Goal: Information Seeking & Learning: Learn about a topic

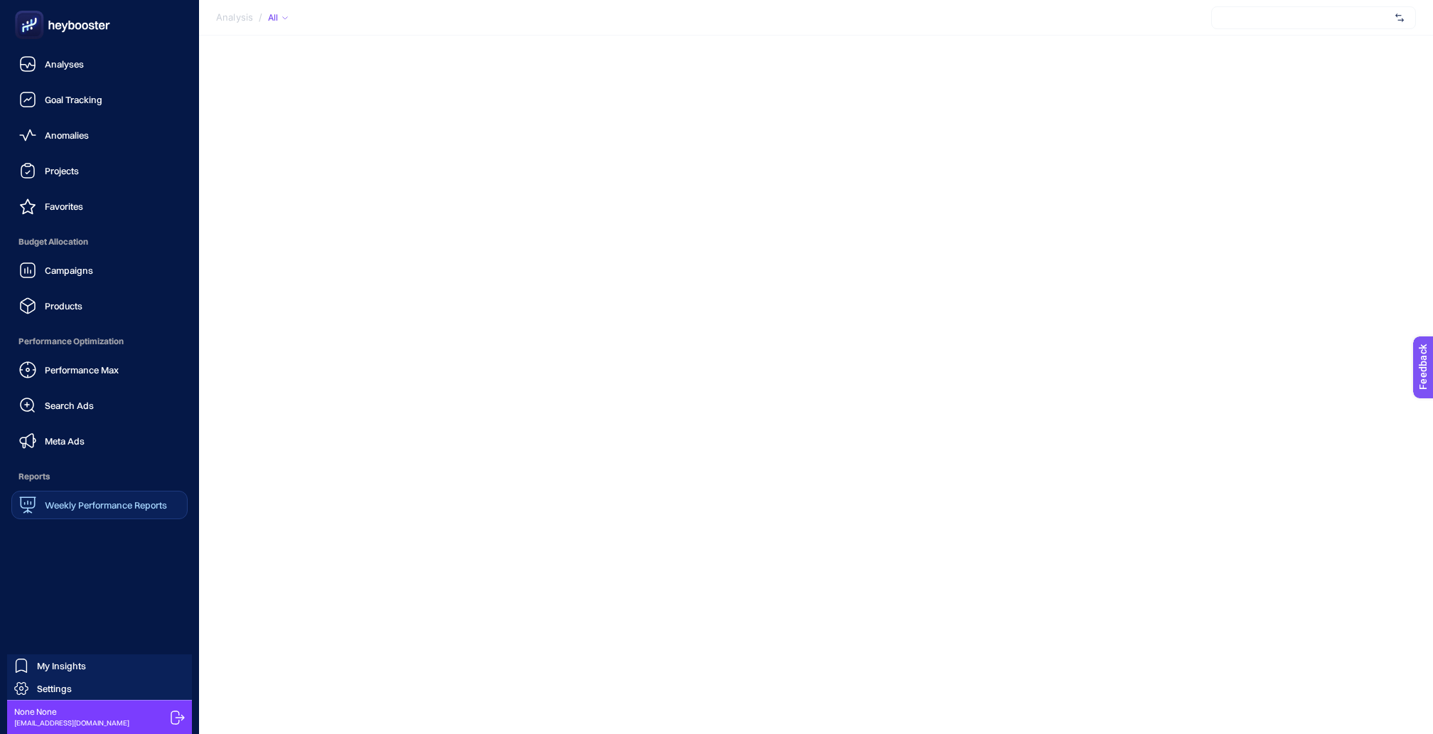
click at [92, 499] on span "Weekly Performance Reports" at bounding box center [106, 504] width 122 height 11
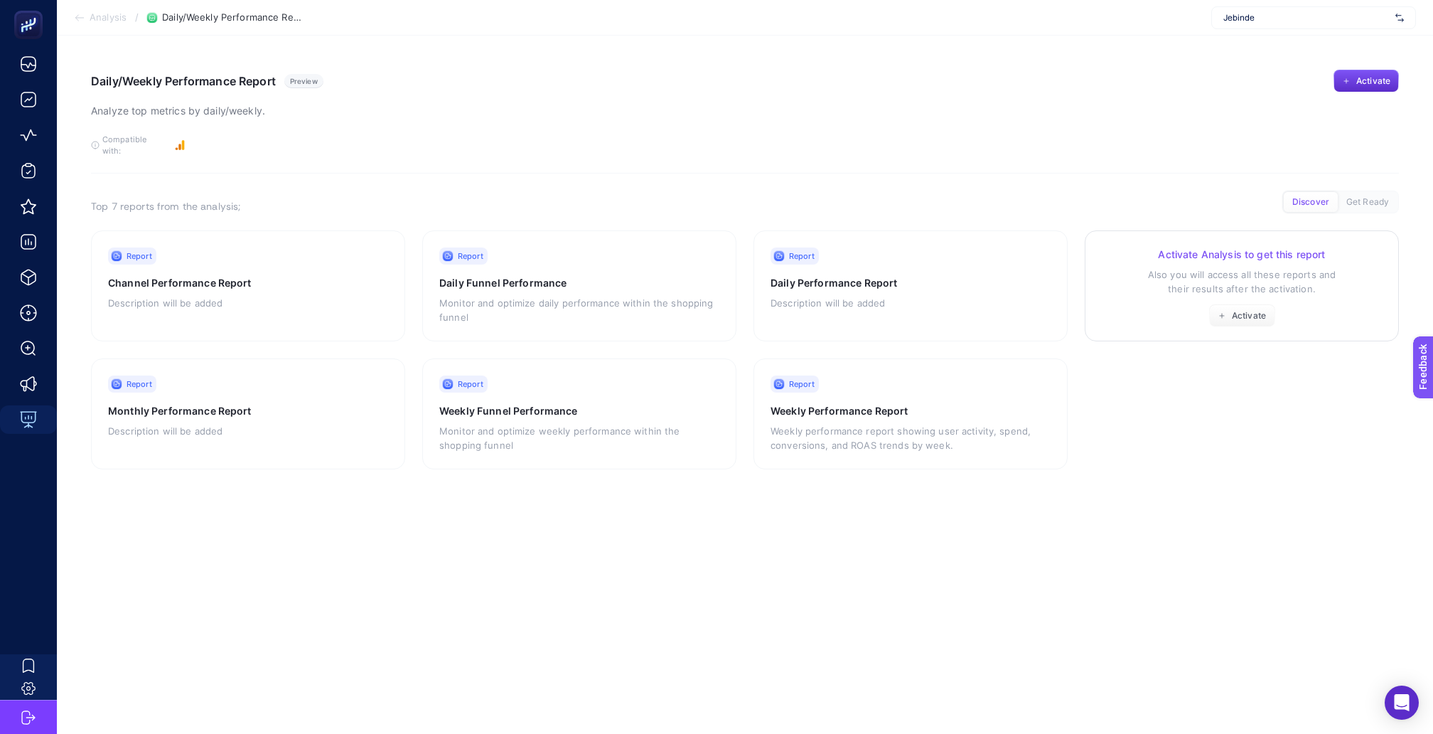
click at [1169, 311] on link "Activate Analysis to get this report Also you will access all these reports and…" at bounding box center [1242, 285] width 314 height 111
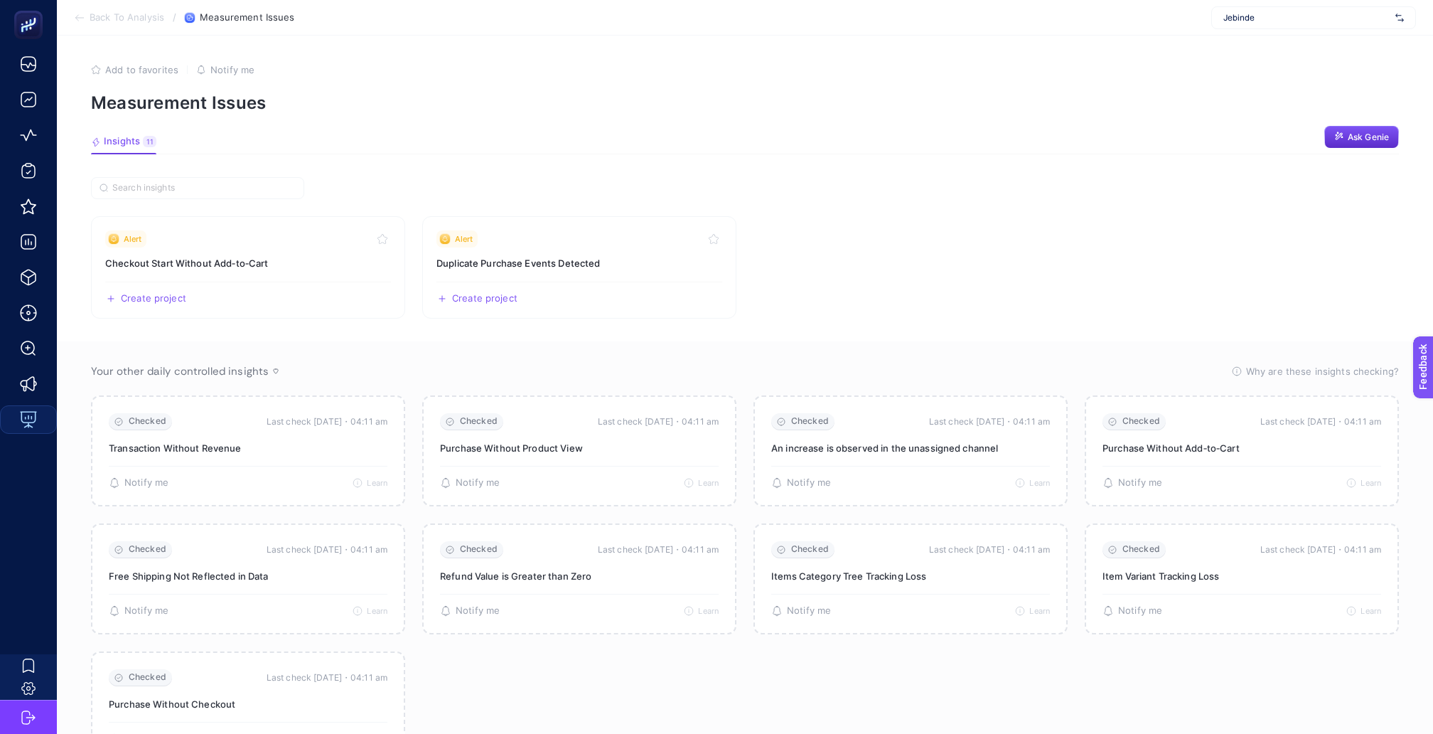
click at [1302, 14] on span "Jebinde" at bounding box center [1306, 17] width 166 height 11
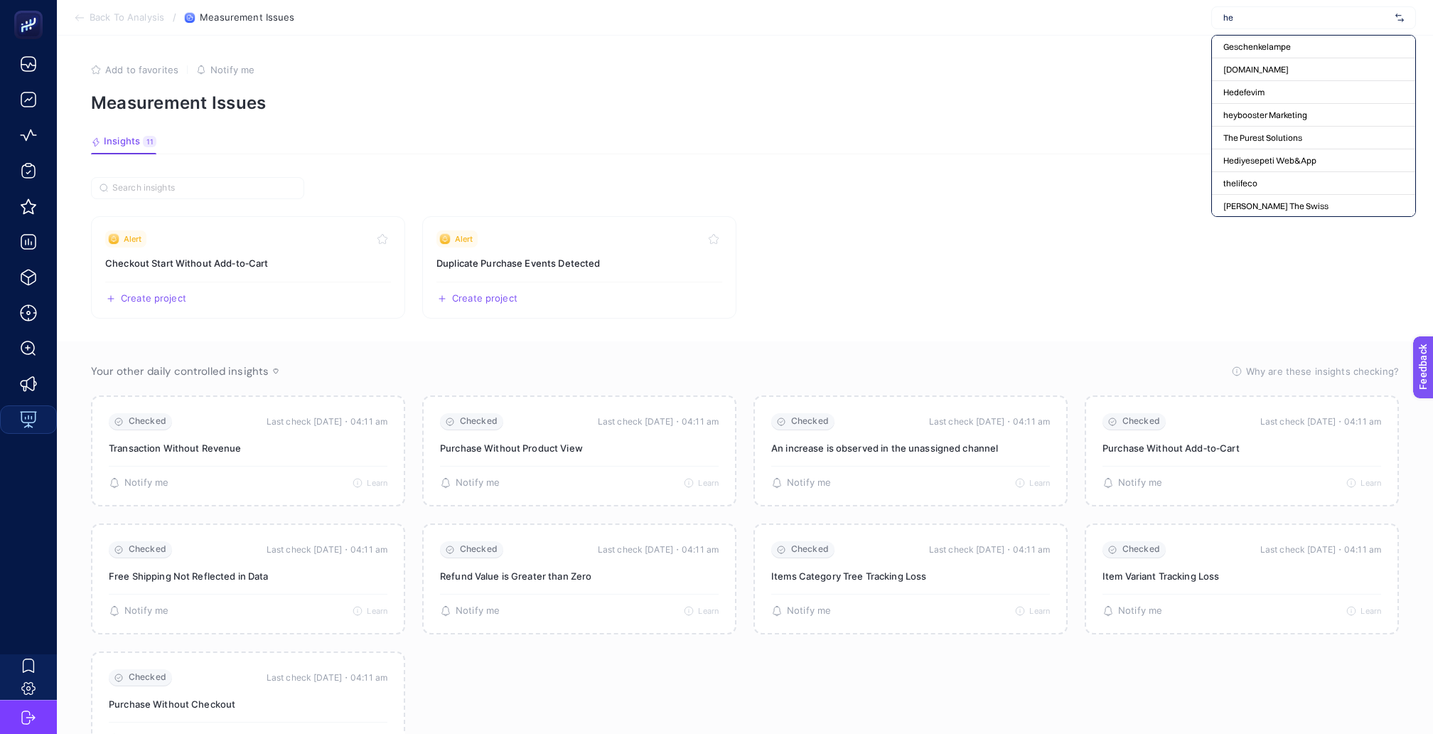
type input "he-"
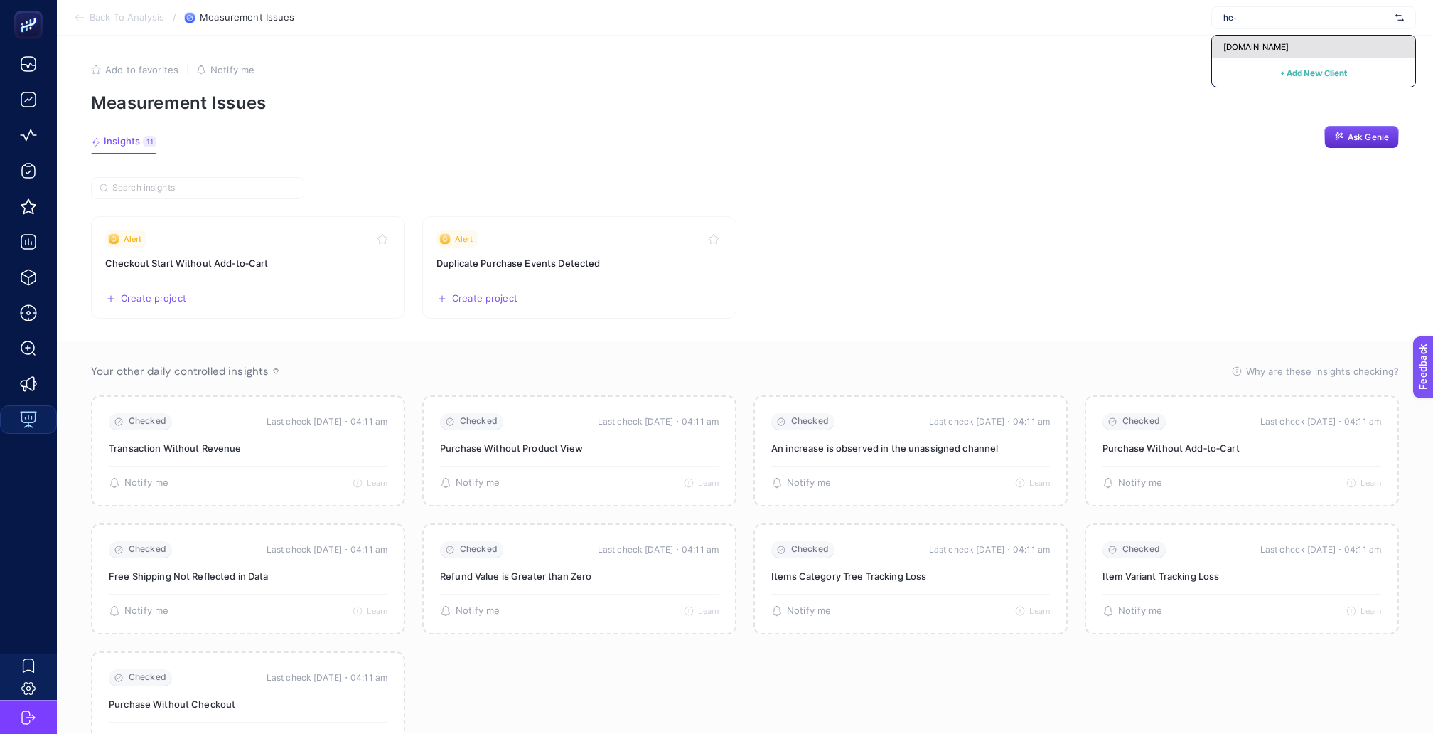
click at [1257, 45] on span "[DOMAIN_NAME]" at bounding box center [1255, 46] width 65 height 11
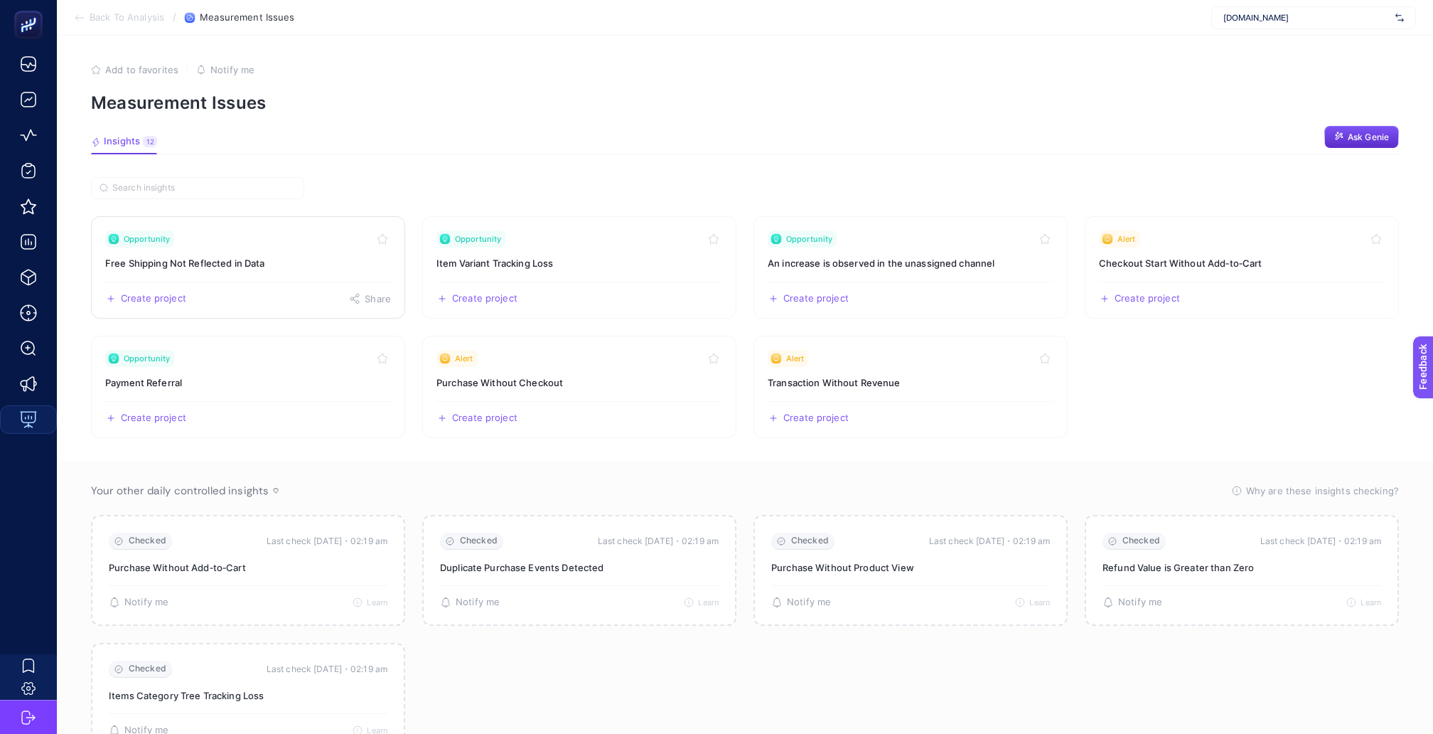
click at [263, 256] on h3 "Free Shipping Not Reflected in Data" at bounding box center [248, 263] width 286 height 14
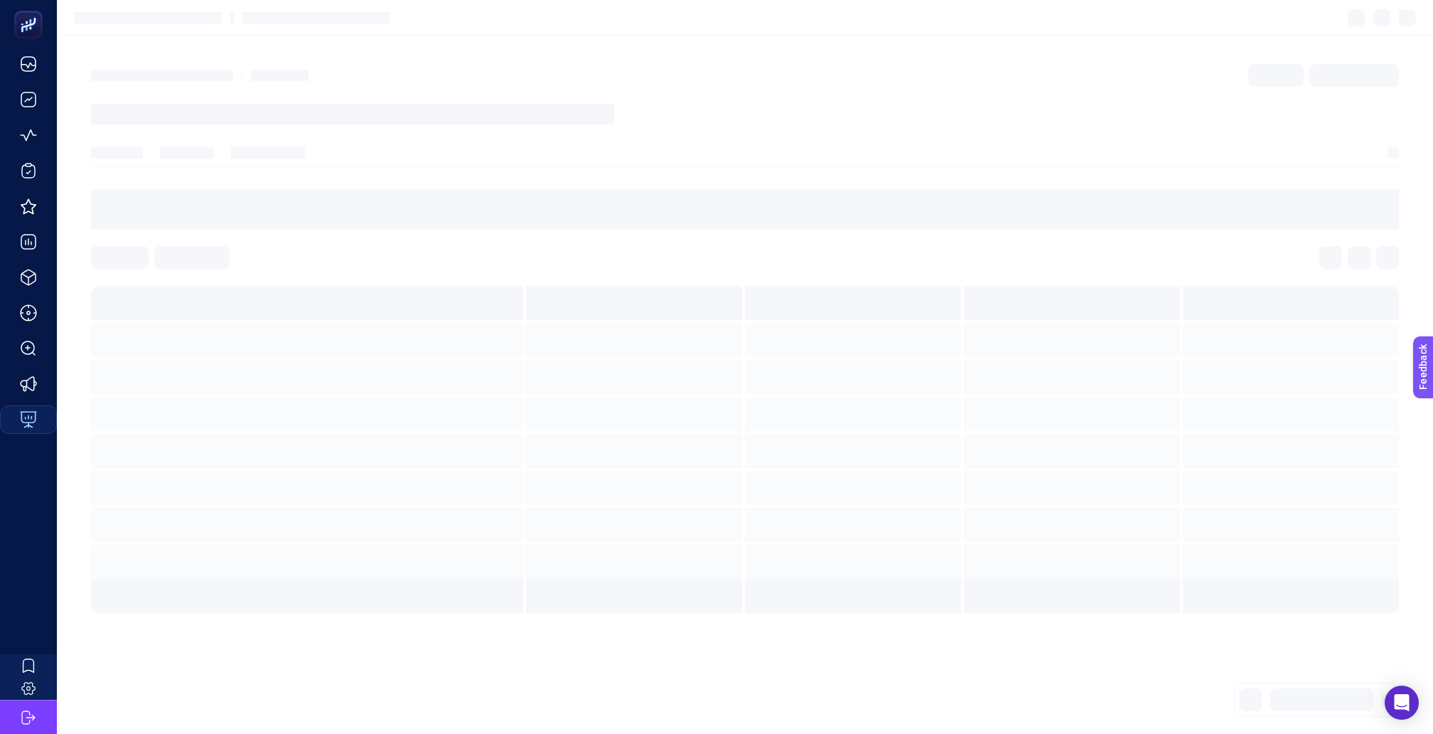
click at [263, 253] on div at bounding box center [745, 257] width 1308 height 23
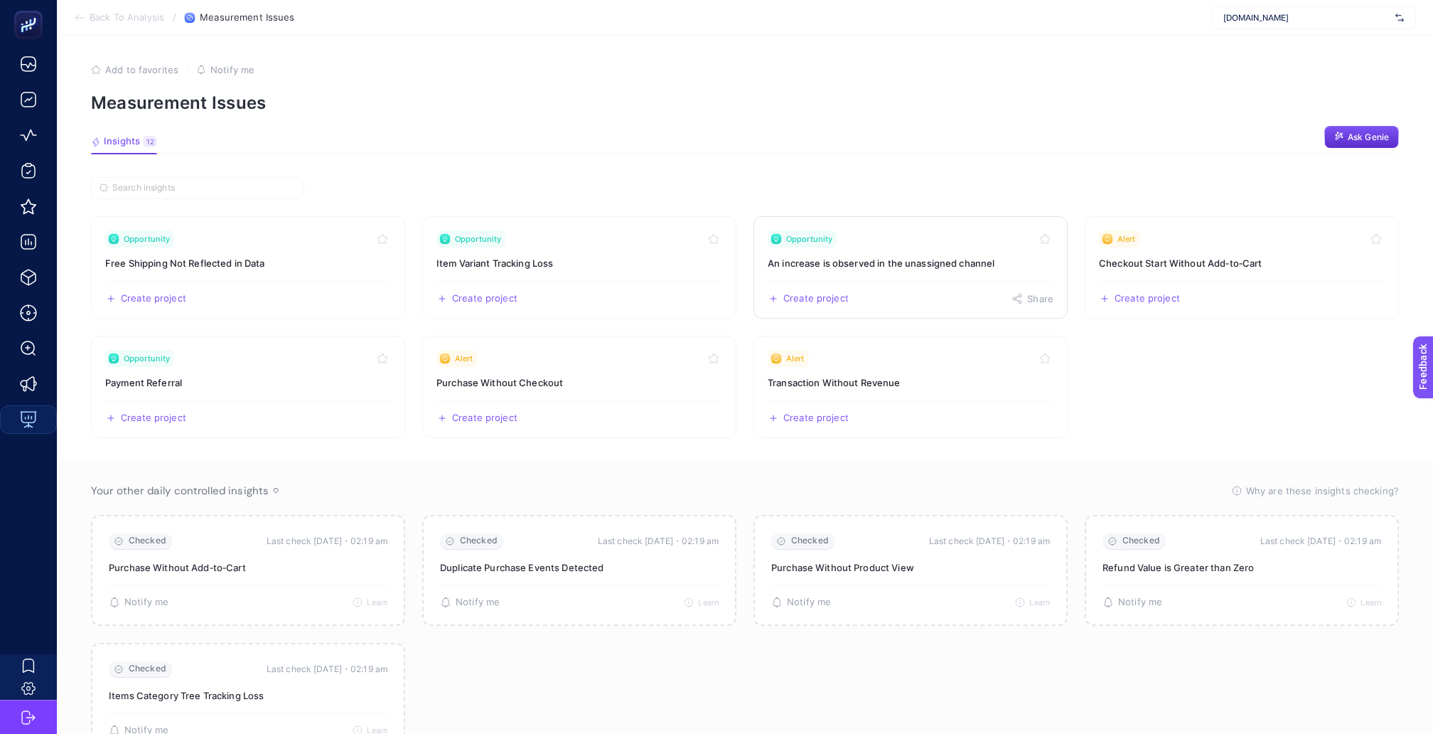
click at [999, 256] on h3 "An increase is observed in the unassigned channel" at bounding box center [911, 263] width 286 height 14
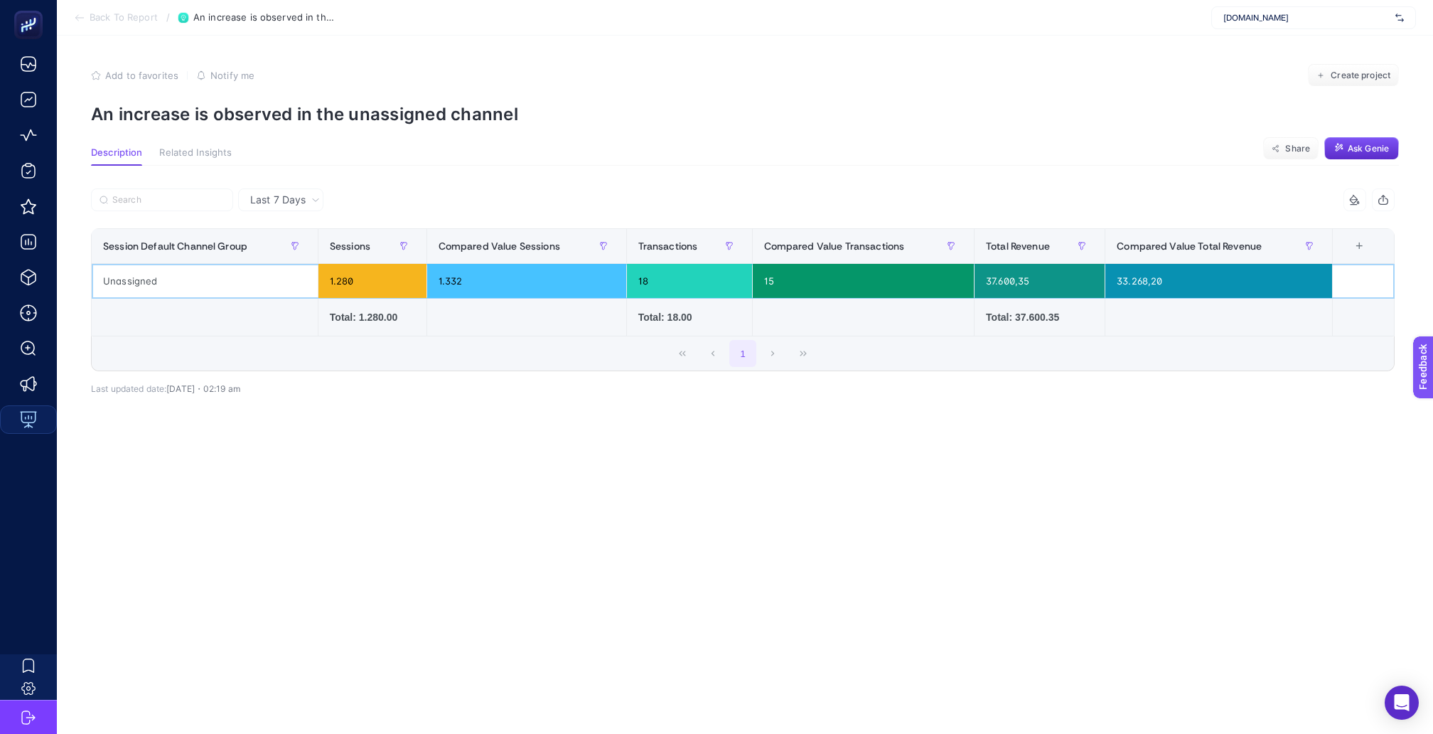
click at [495, 264] on div "1.332" at bounding box center [526, 281] width 199 height 34
click at [382, 270] on div "1.280" at bounding box center [372, 281] width 108 height 34
click at [461, 267] on div "1.332" at bounding box center [526, 281] width 199 height 34
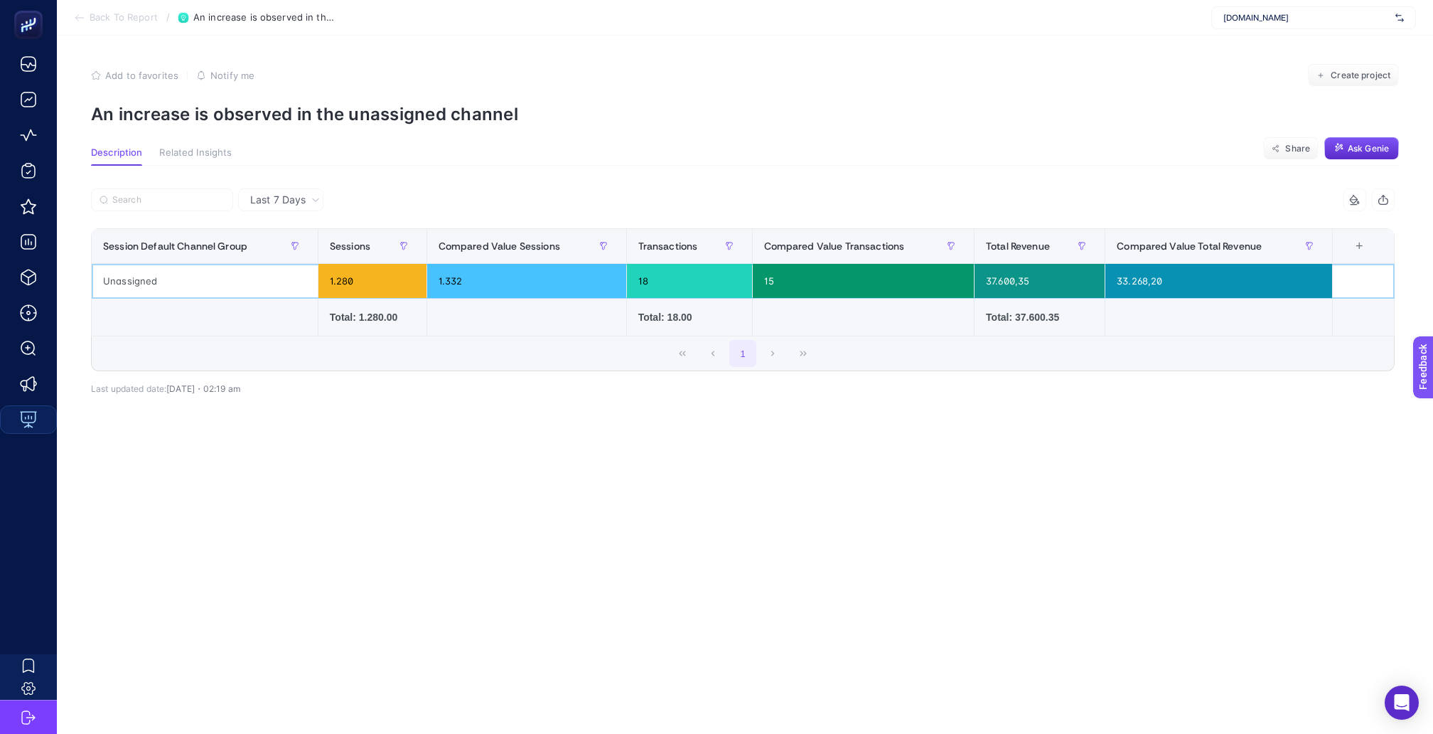
click at [461, 267] on div "1.332" at bounding box center [526, 281] width 199 height 34
click at [526, 264] on div "1.332" at bounding box center [526, 281] width 199 height 34
click at [1312, 18] on span "[DOMAIN_NAME]" at bounding box center [1306, 17] width 166 height 11
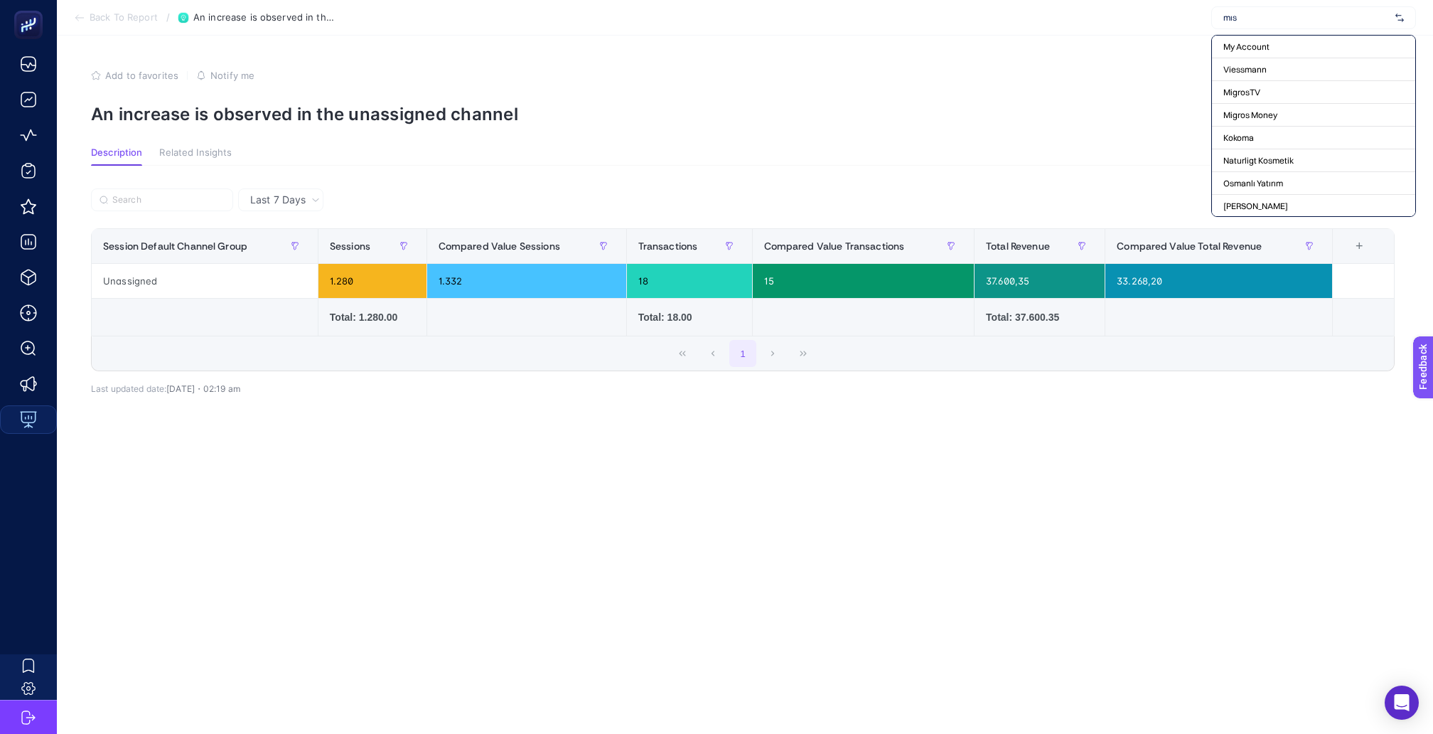
type input "mısı"
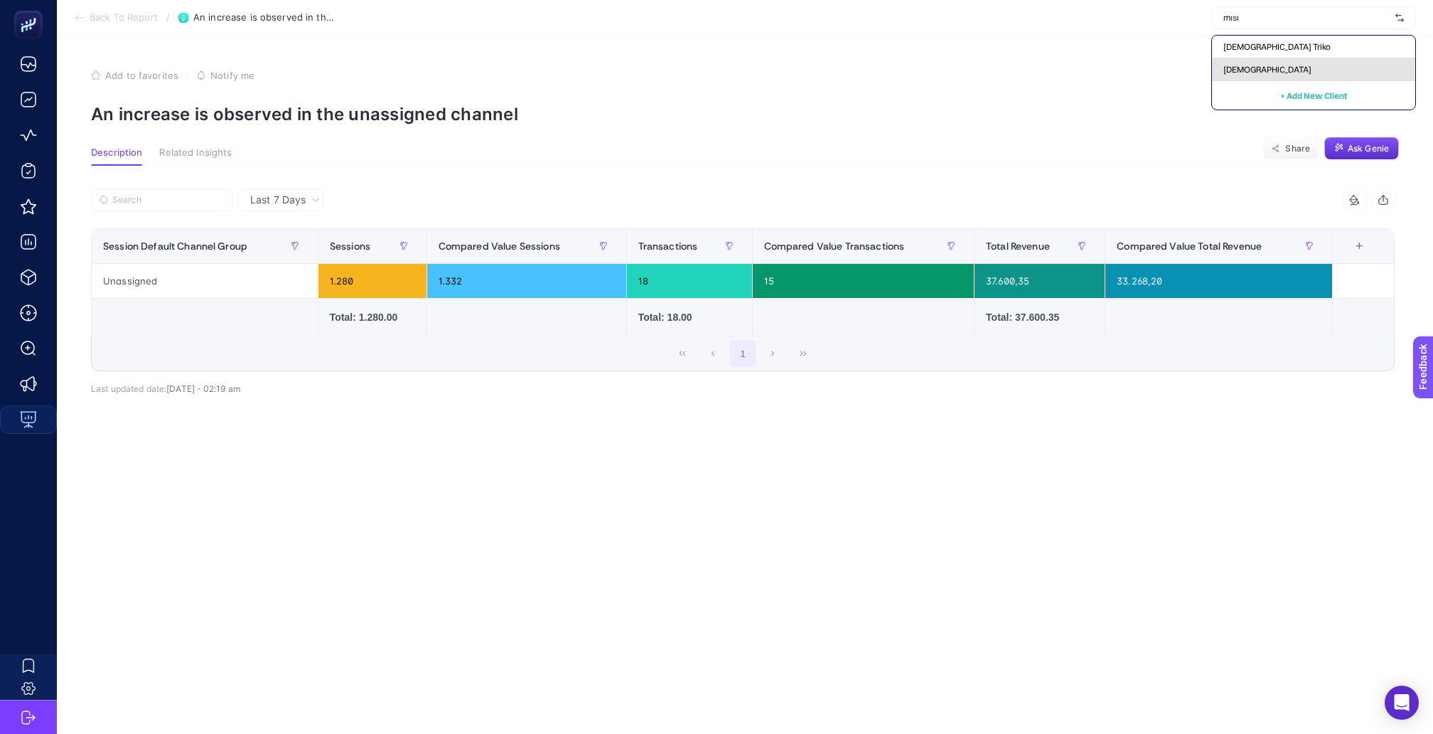
click at [1262, 71] on div "[DEMOGRAPHIC_DATA]" at bounding box center [1313, 69] width 203 height 23
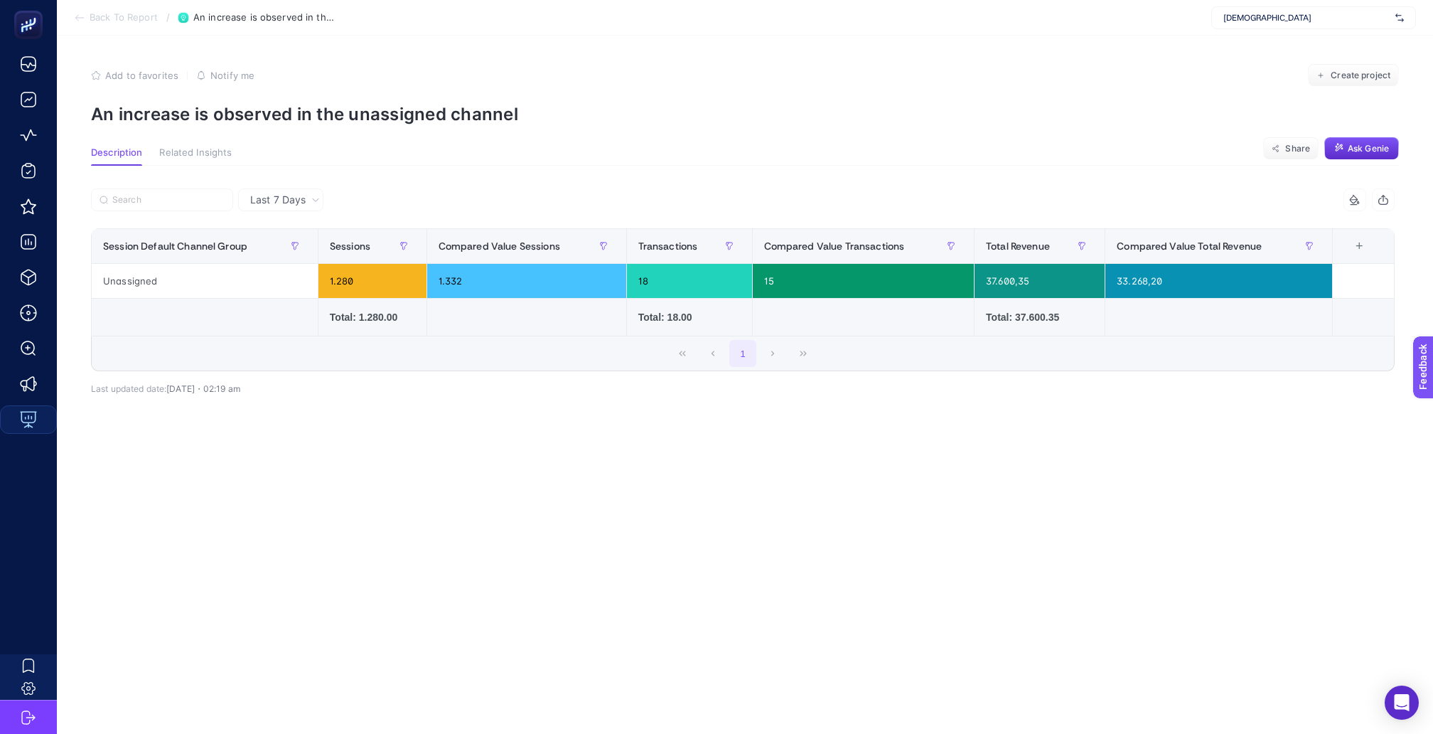
click at [121, 12] on span "Back To Report" at bounding box center [124, 17] width 68 height 11
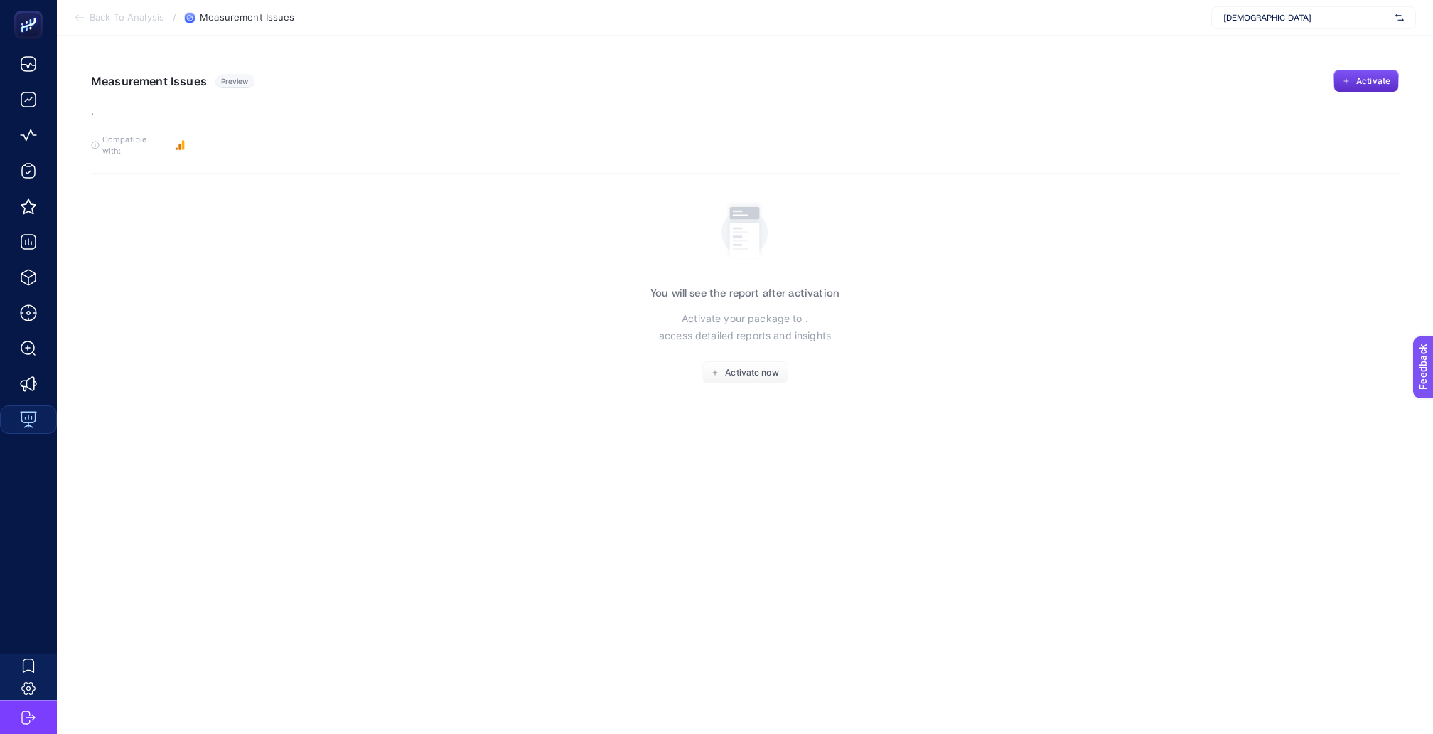
click at [1312, 18] on span "[DEMOGRAPHIC_DATA]" at bounding box center [1306, 17] width 166 height 11
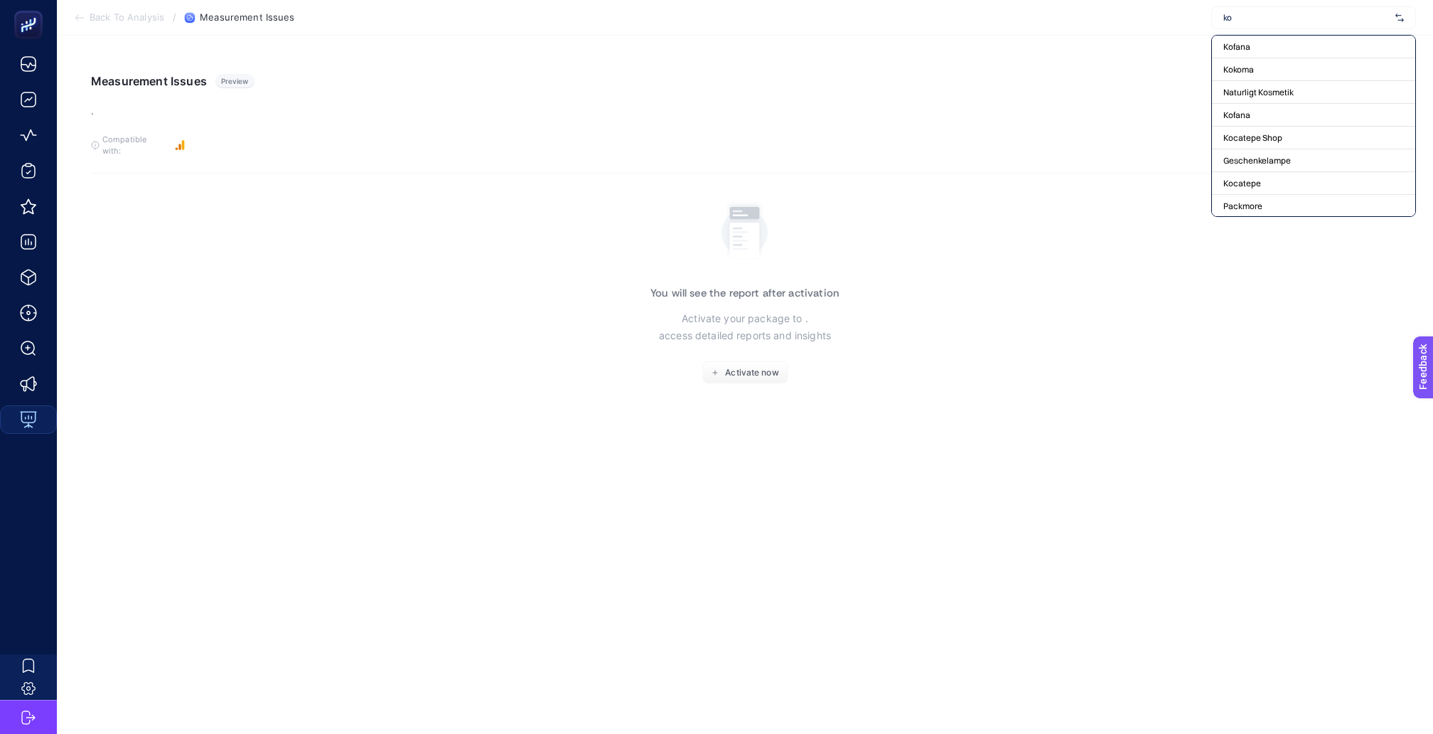
type input "kon"
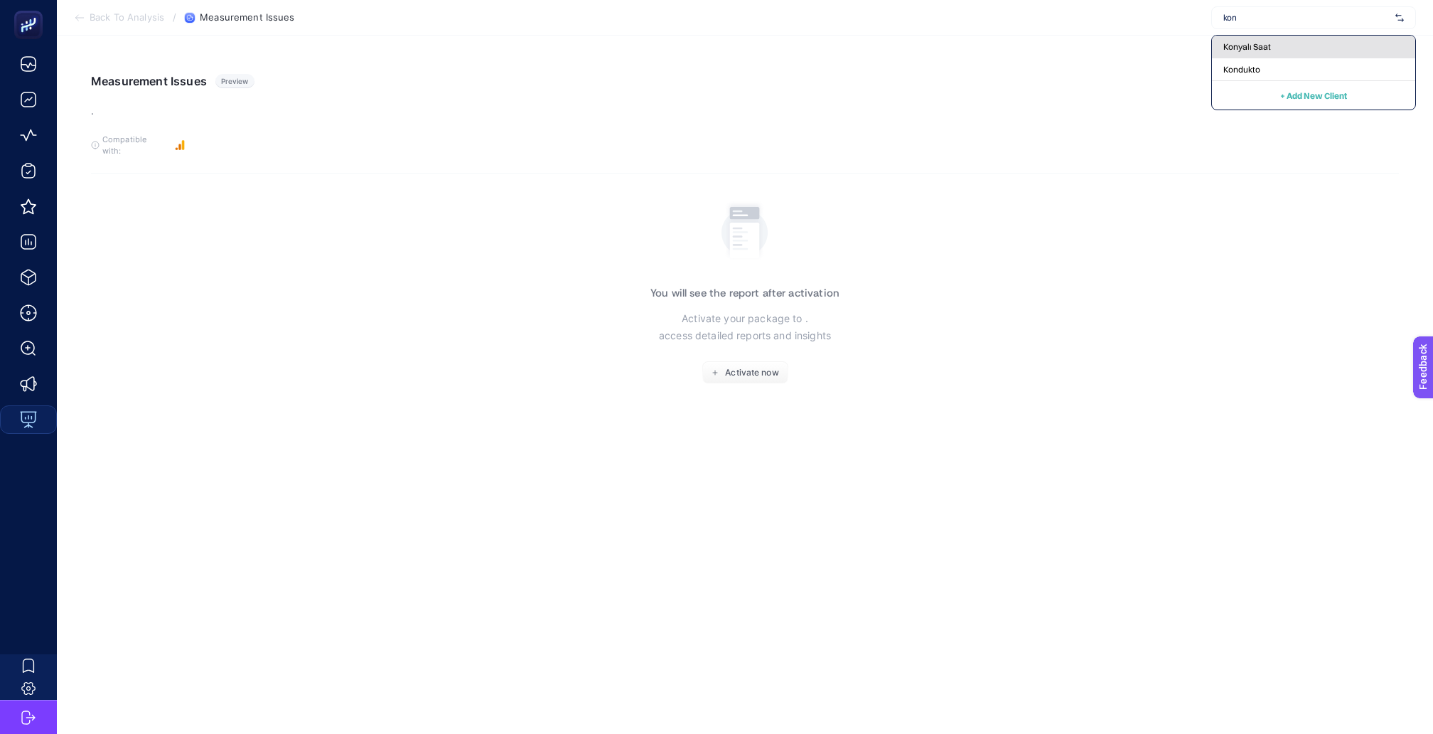
click at [1300, 45] on div "Konyalı Saat" at bounding box center [1313, 47] width 203 height 23
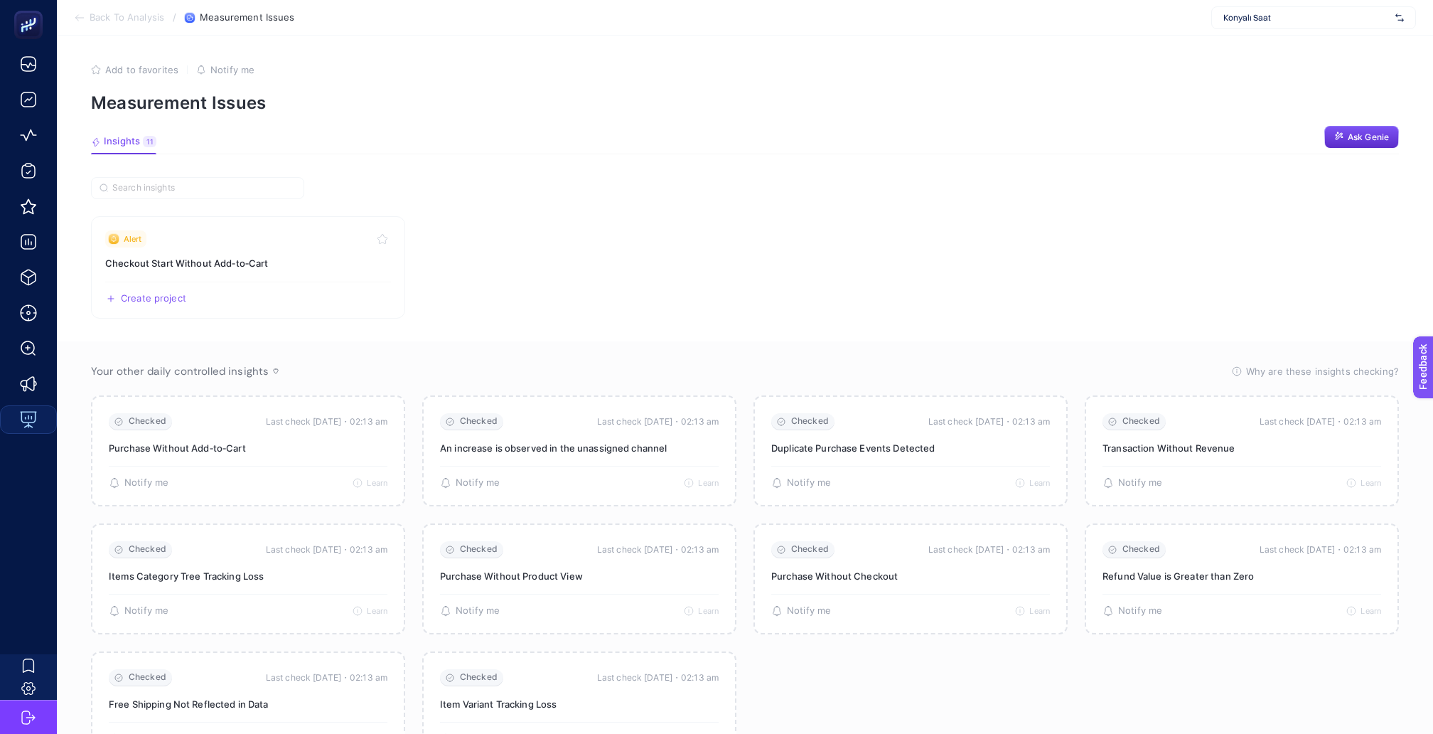
click at [122, 16] on span "Back To Analysis" at bounding box center [127, 17] width 75 height 11
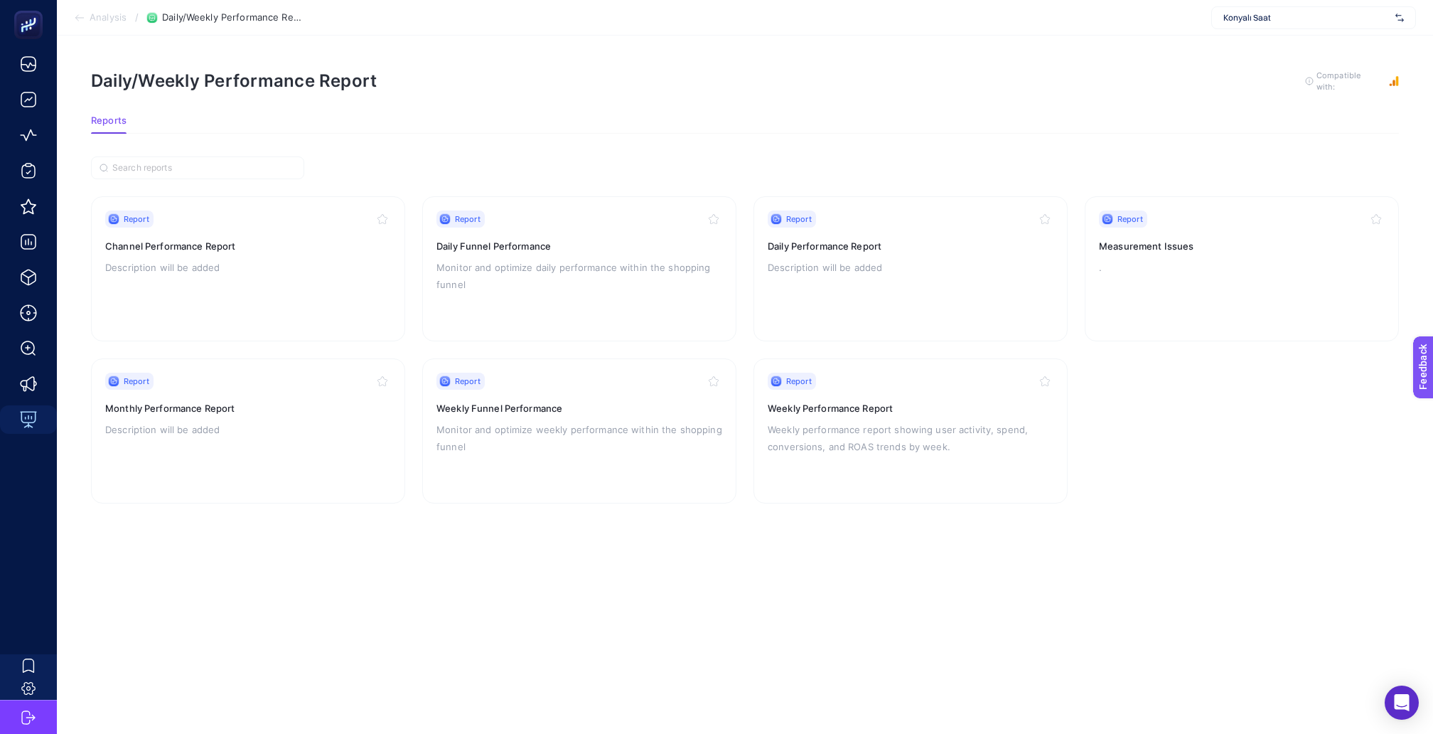
click at [1315, 6] on div "Konyalı Saat" at bounding box center [1313, 17] width 205 height 23
click at [1315, 6] on div at bounding box center [1313, 17] width 205 height 23
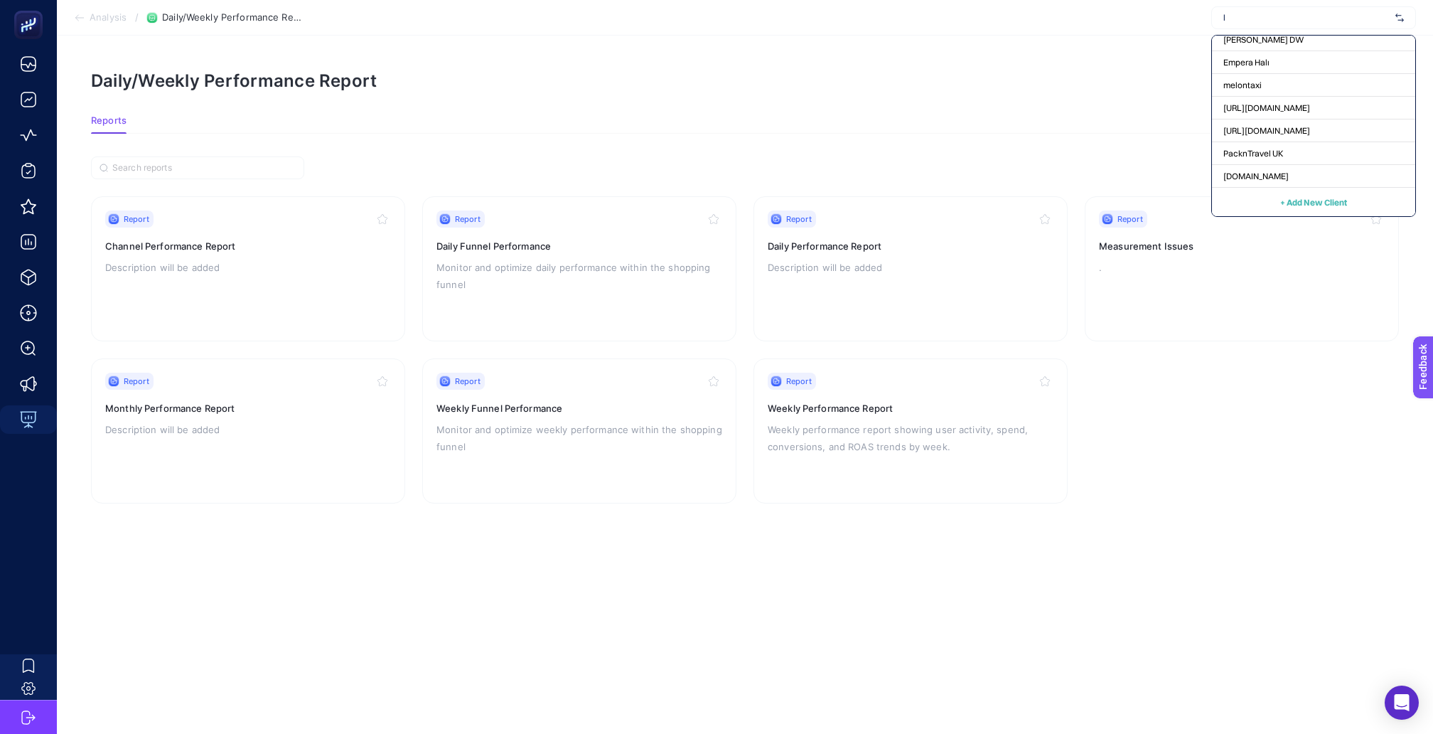
scroll to position [240, 0]
type input "lev"
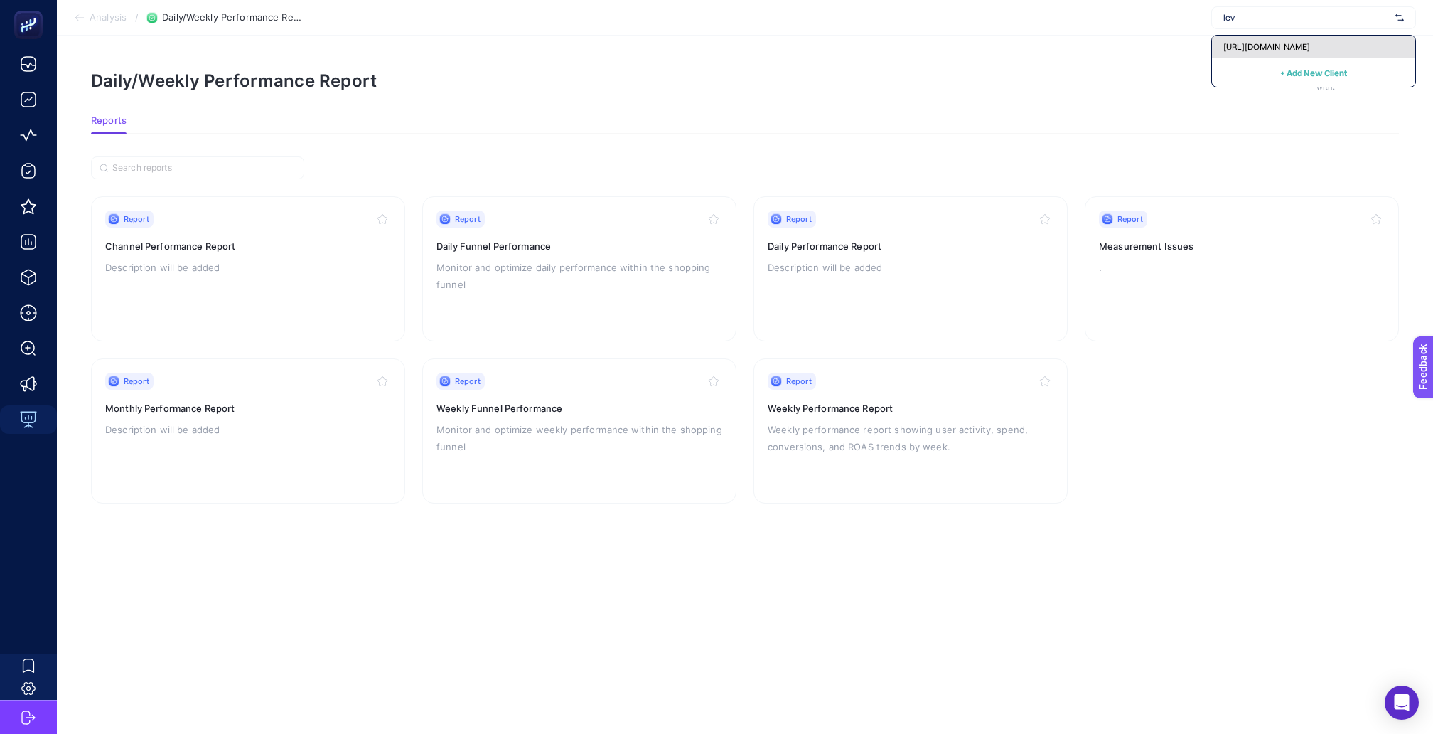
click at [1255, 50] on div "[URL][DOMAIN_NAME]" at bounding box center [1313, 47] width 203 height 23
click at [111, 20] on span "Analysis" at bounding box center [108, 17] width 37 height 11
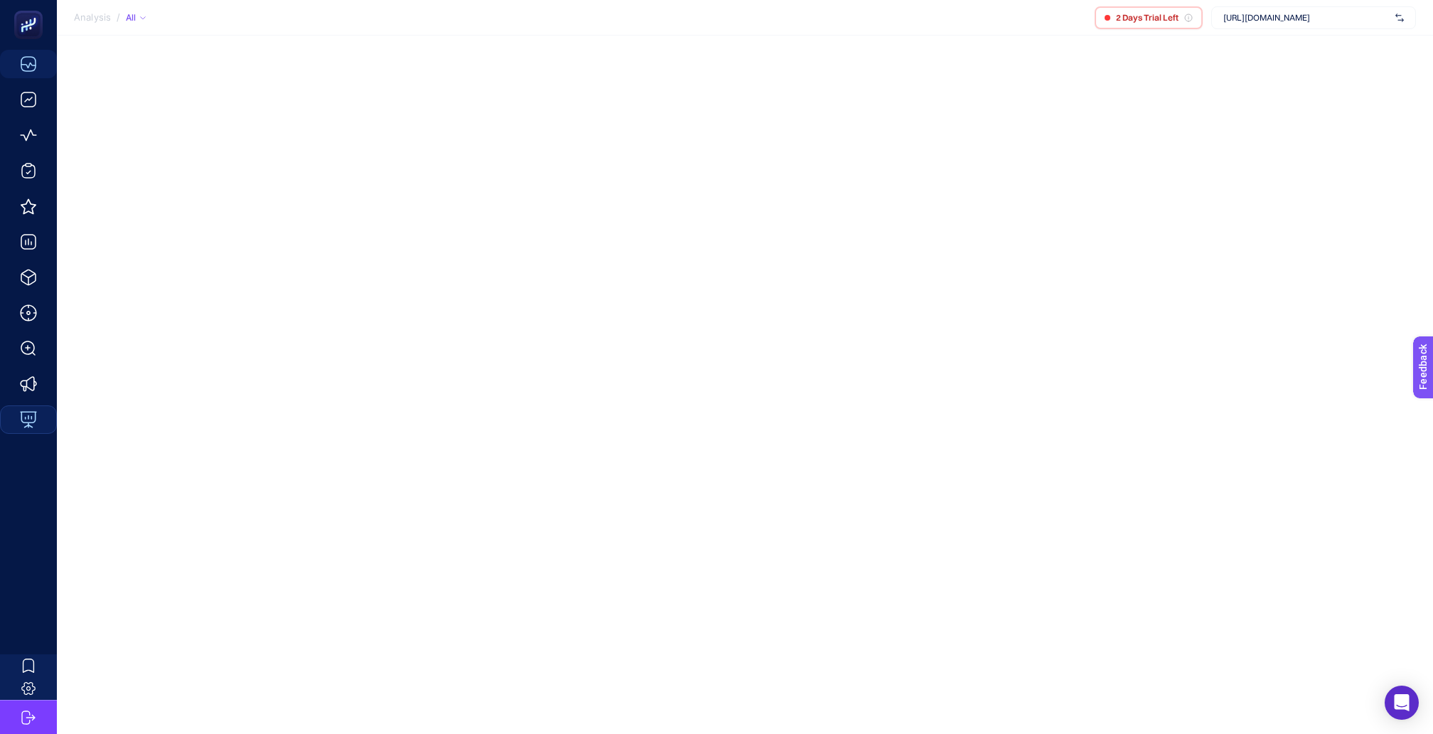
click at [1279, 21] on span "[URL][DOMAIN_NAME]" at bounding box center [1306, 17] width 166 height 11
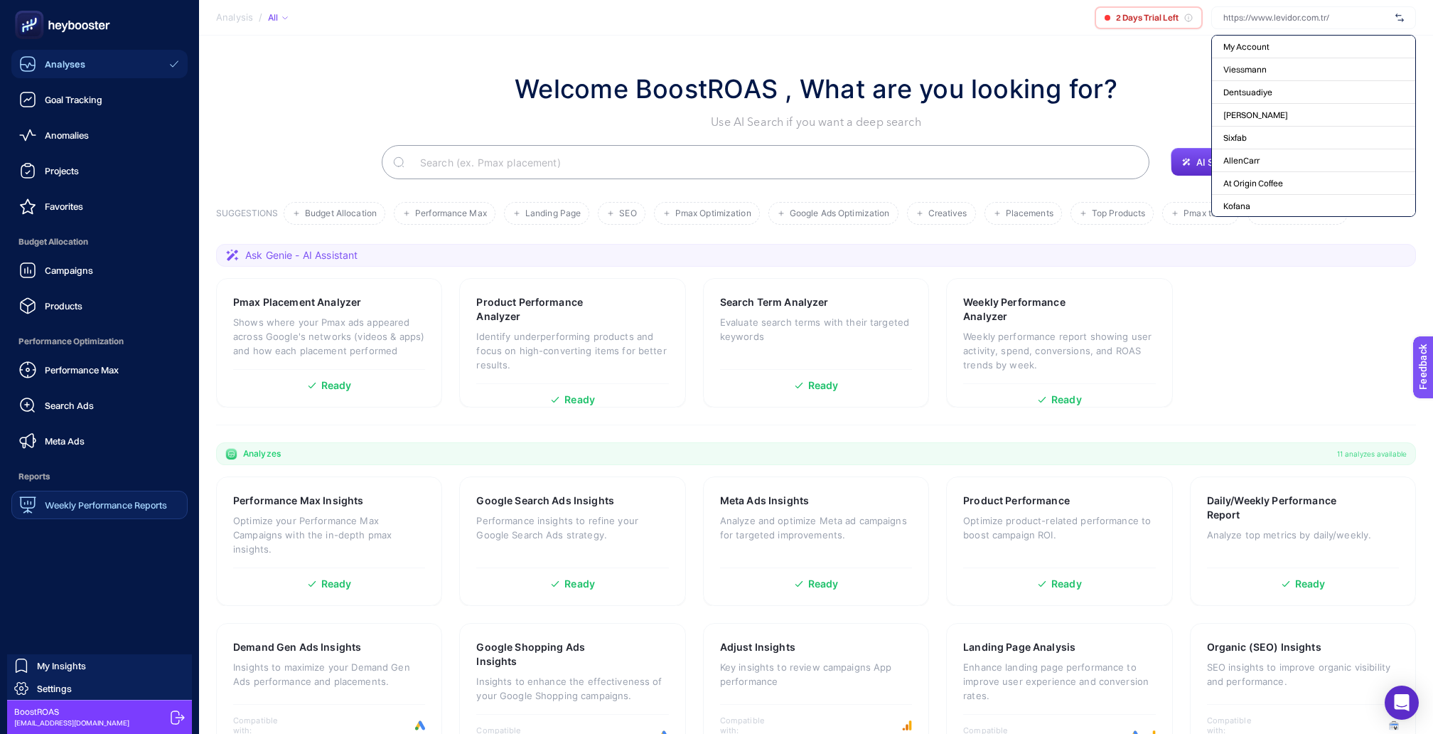
click at [60, 496] on div "Weekly Performance Reports" at bounding box center [93, 504] width 148 height 17
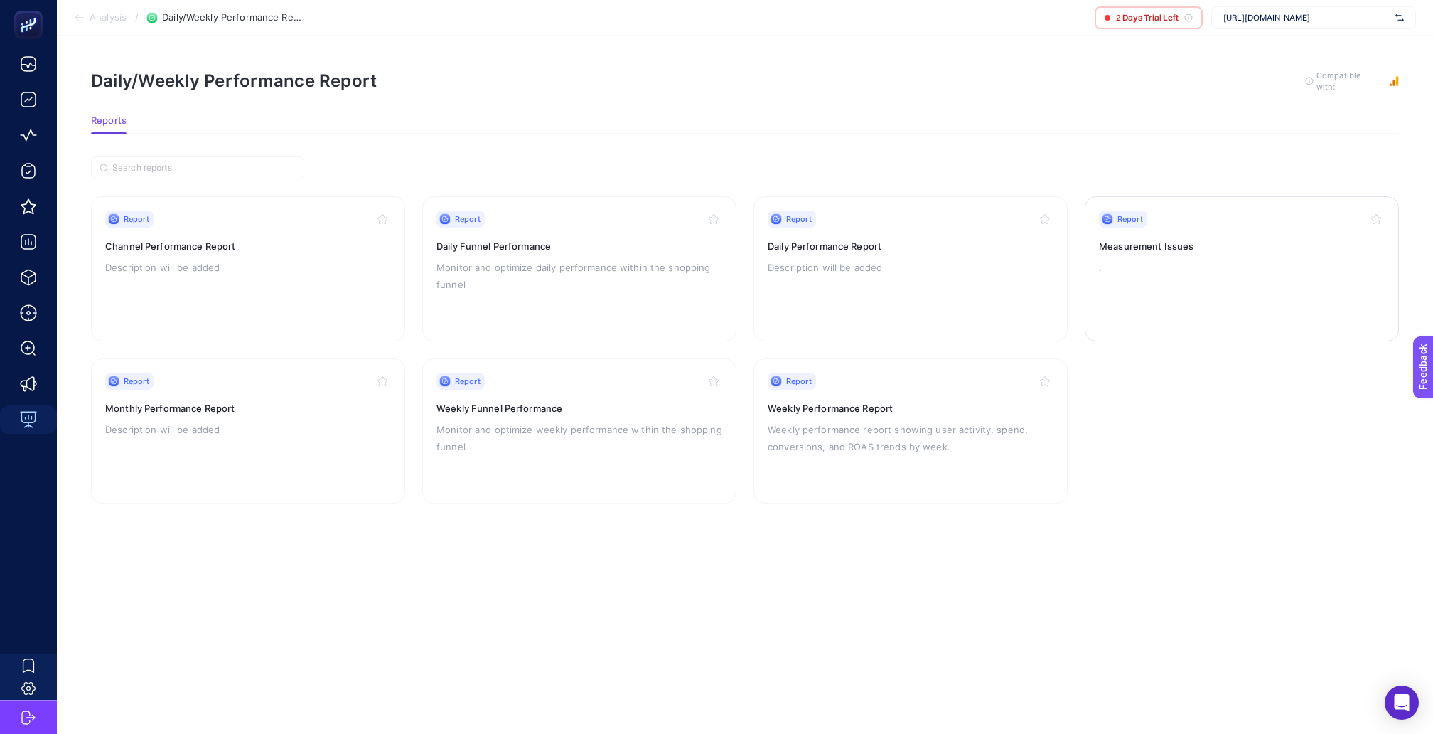
click at [1154, 259] on p "." at bounding box center [1242, 267] width 286 height 17
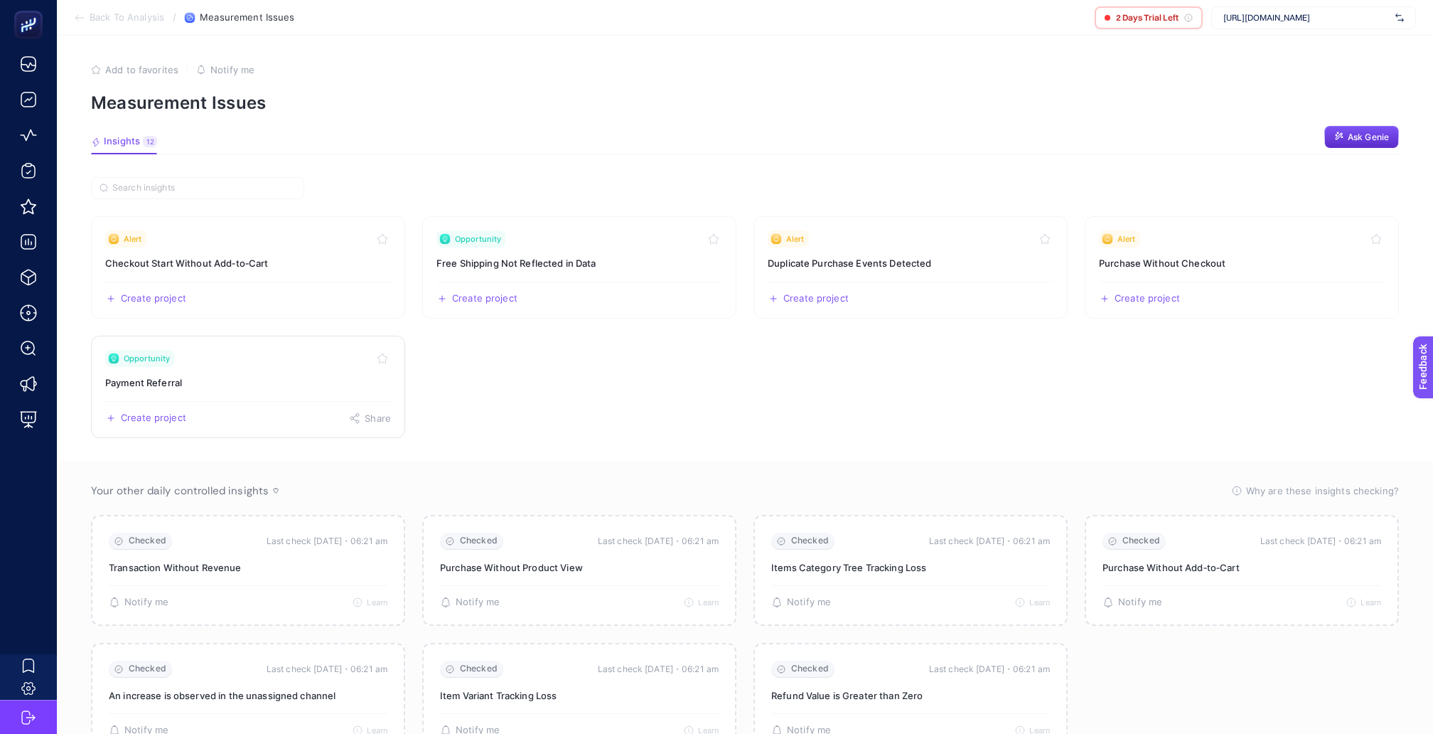
click at [213, 375] on h3 "Payment Referral" at bounding box center [248, 382] width 286 height 14
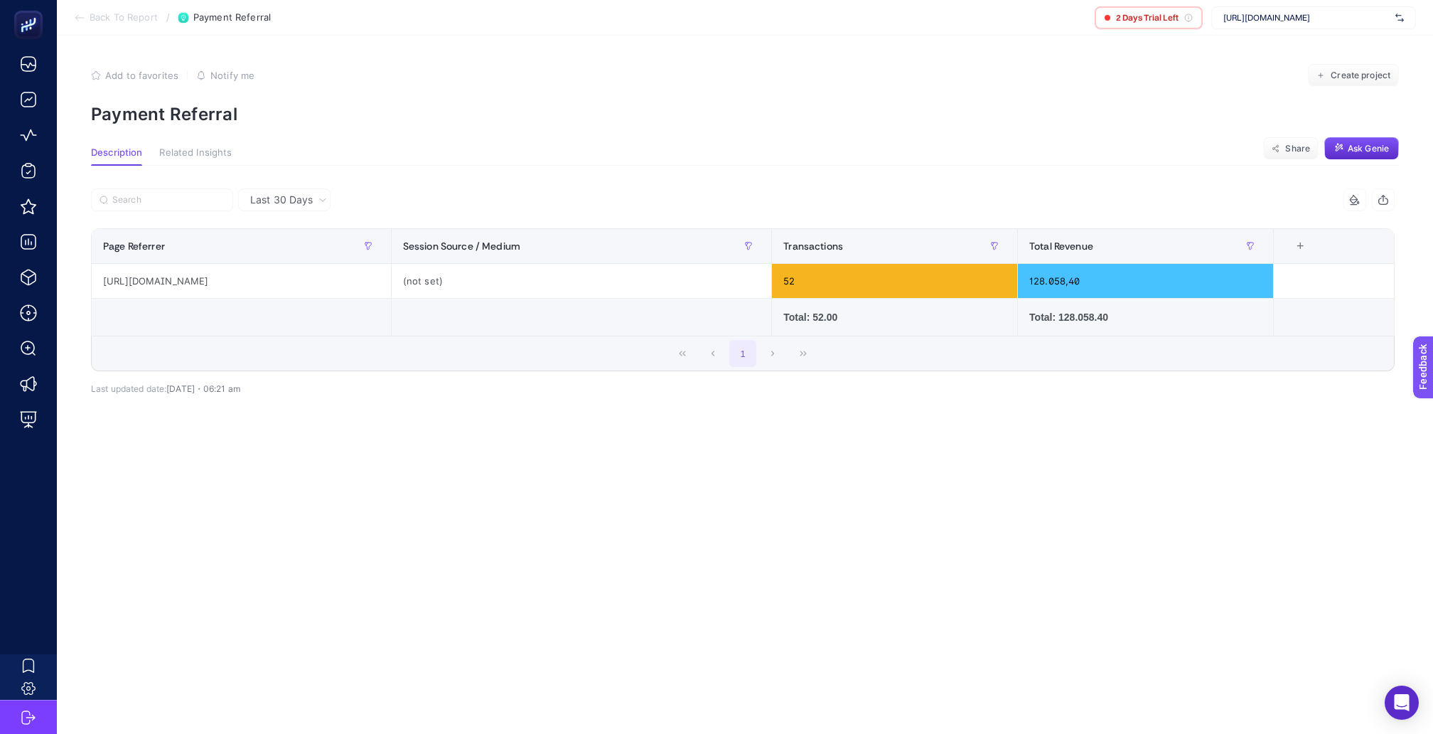
click at [129, 13] on span "Back To Report" at bounding box center [124, 17] width 68 height 11
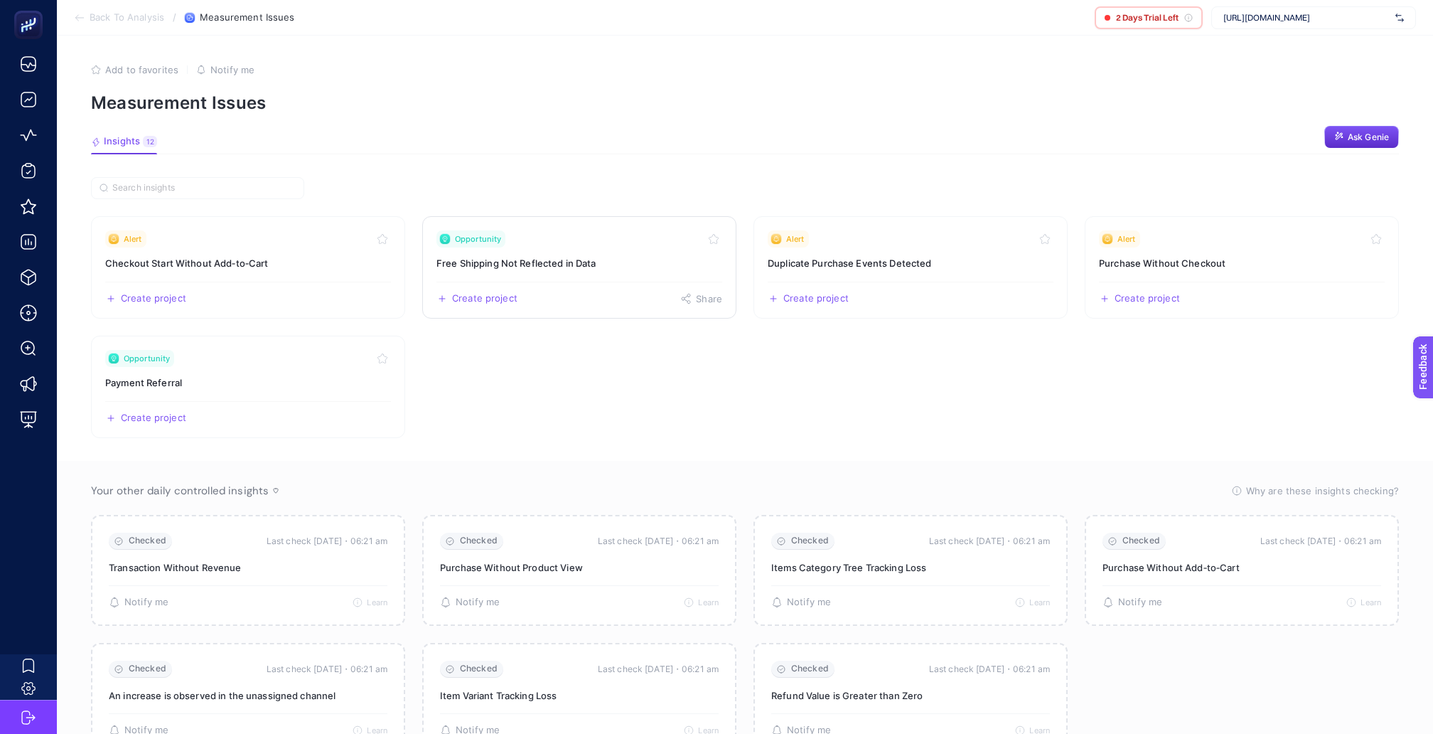
click at [581, 259] on link "Opportunity Free Shipping Not Reflected in Data Create project Share" at bounding box center [579, 267] width 314 height 102
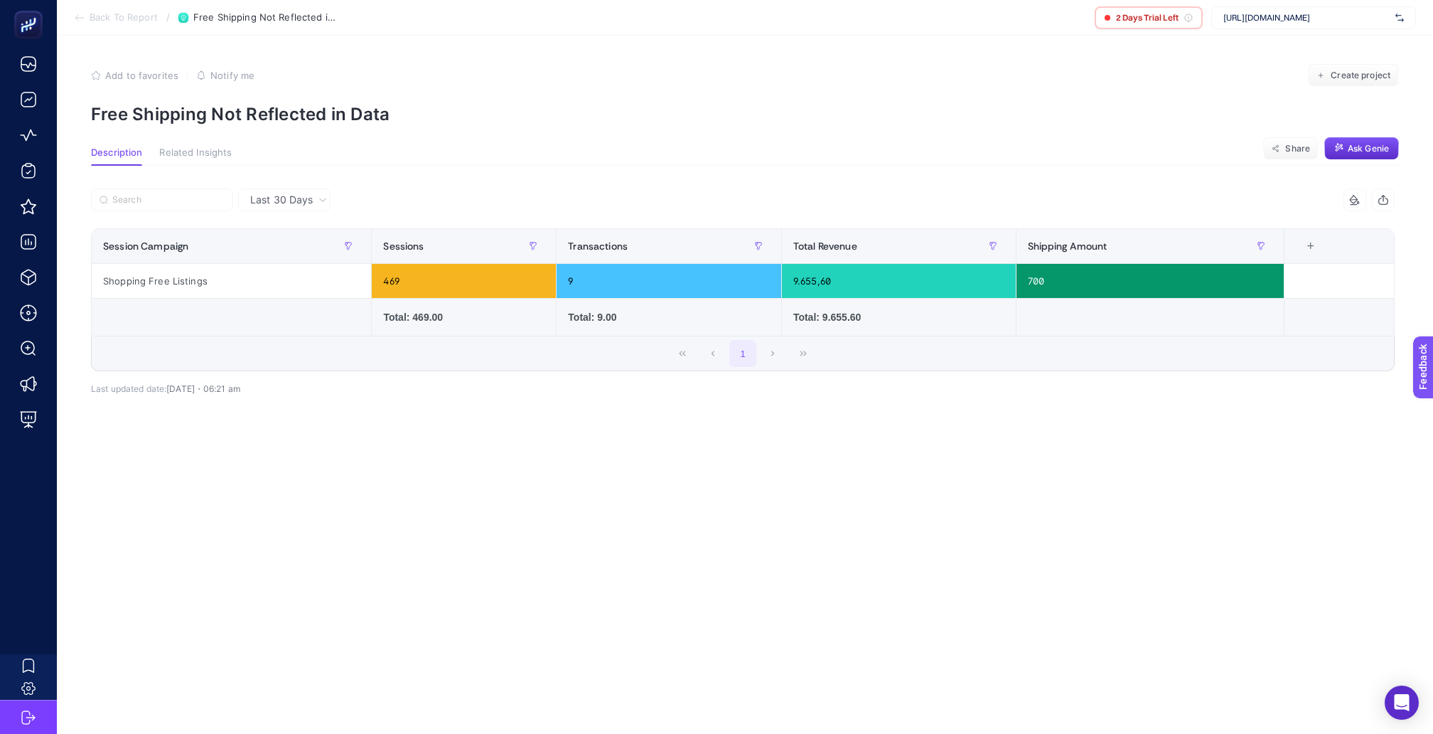
click at [119, 18] on span "Back To Report" at bounding box center [124, 17] width 68 height 11
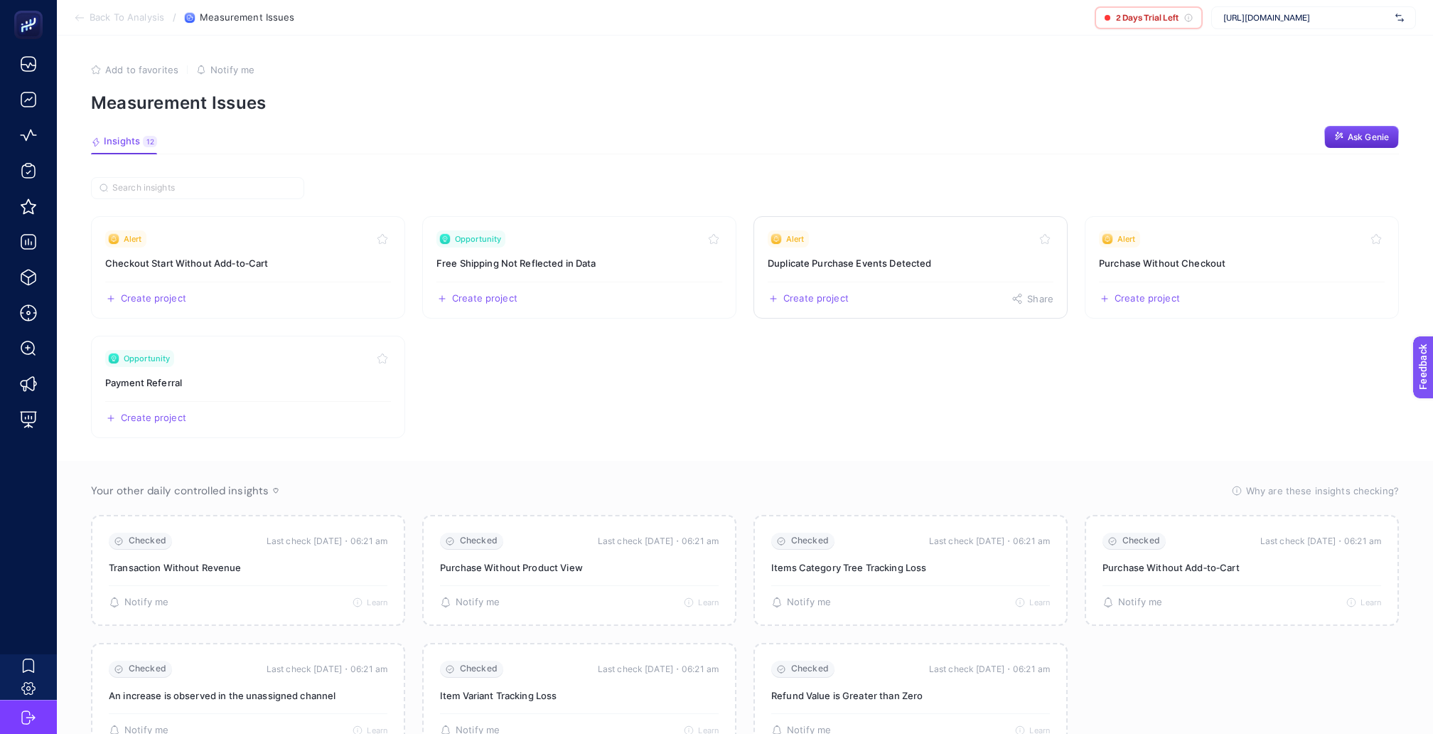
click at [856, 256] on h3 "Duplicate Purchase Events Detected" at bounding box center [911, 263] width 286 height 14
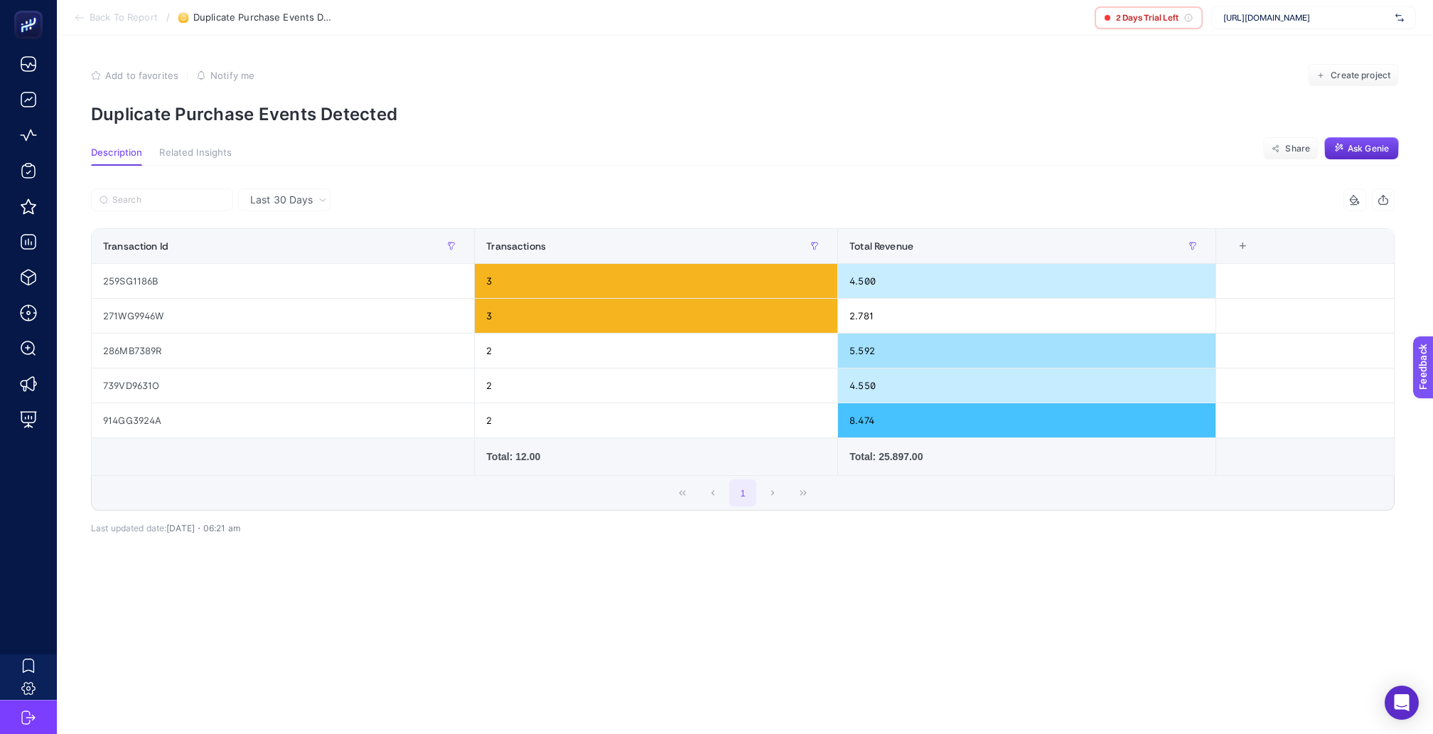
click at [127, 21] on span "Back To Report" at bounding box center [124, 17] width 68 height 11
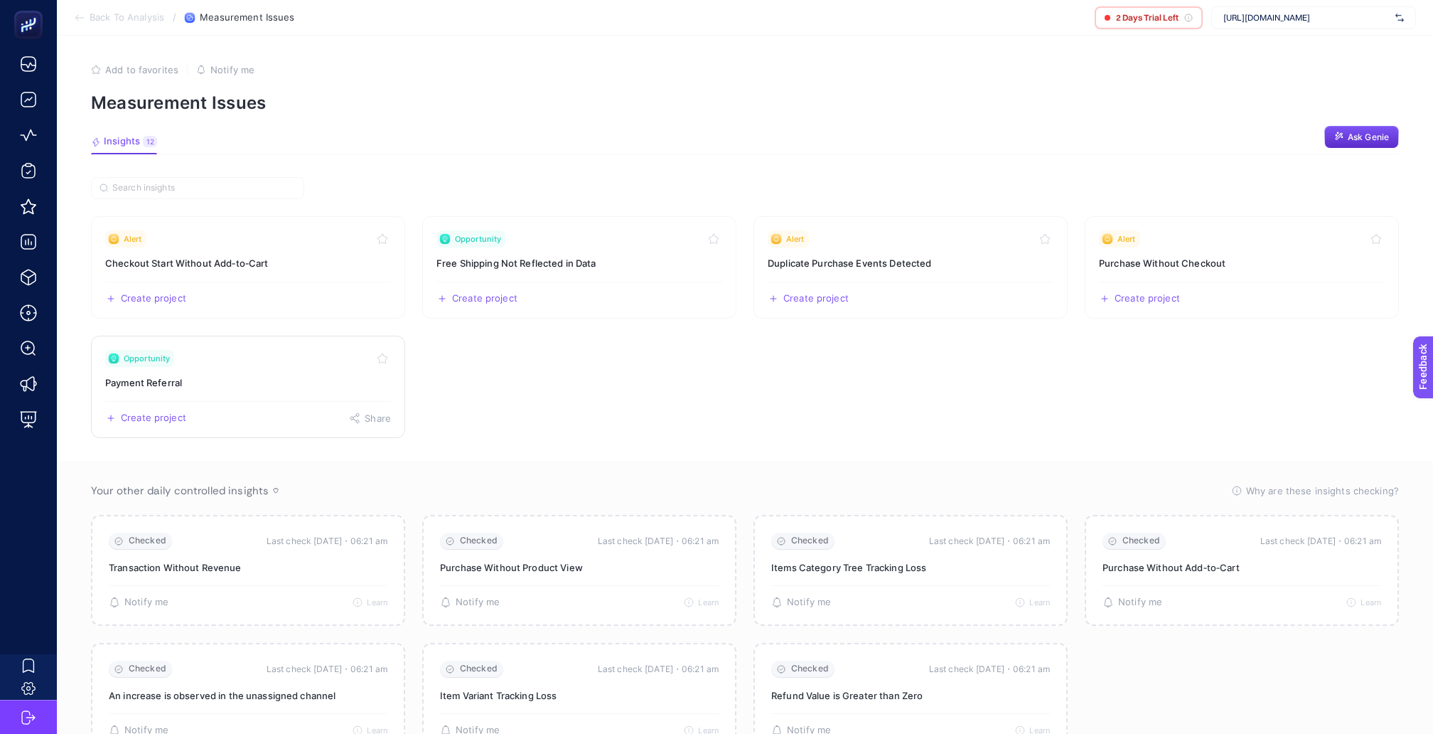
click at [267, 375] on h3 "Payment Referral" at bounding box center [248, 382] width 286 height 14
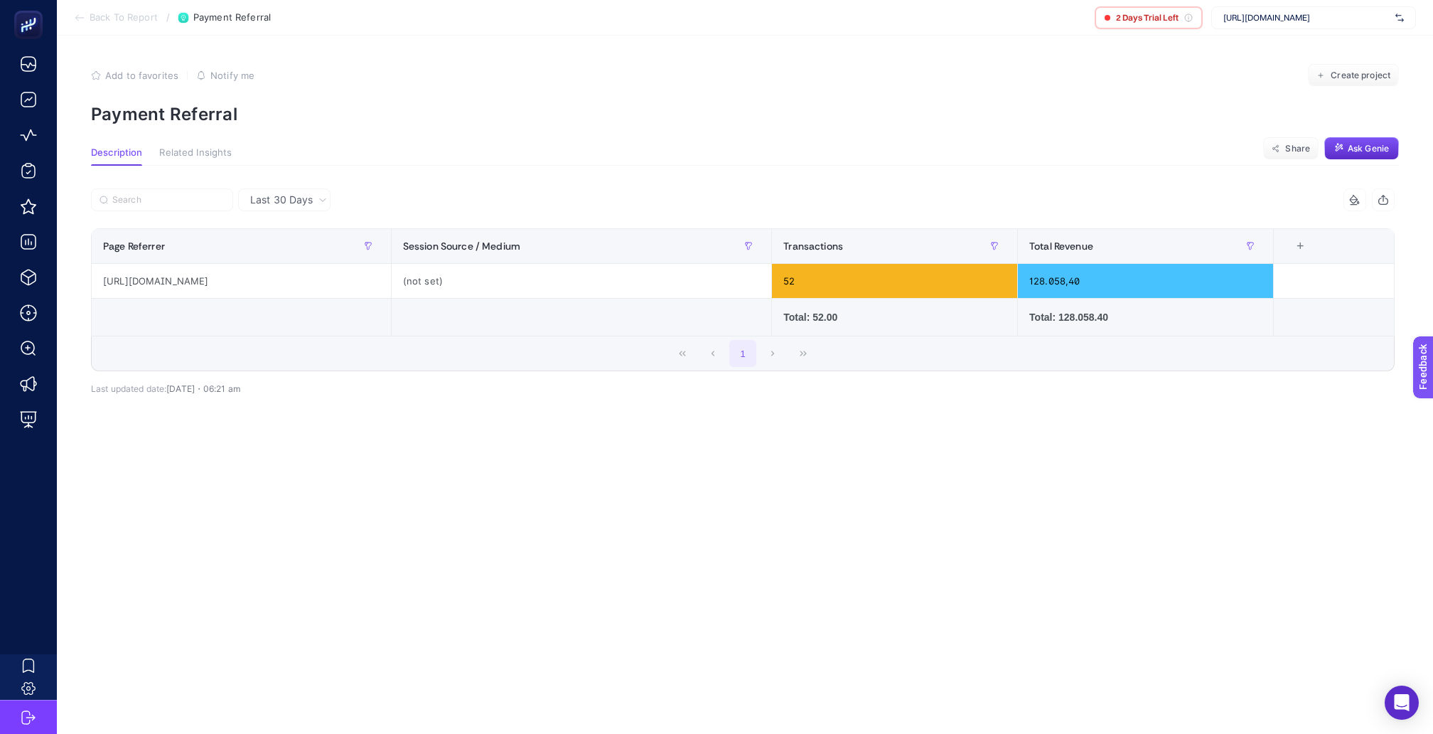
click at [131, 20] on span "Back To Report" at bounding box center [124, 17] width 68 height 11
